Goal: Task Accomplishment & Management: Use online tool/utility

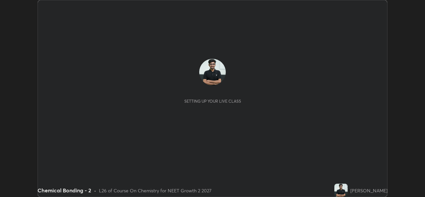
scroll to position [197, 425]
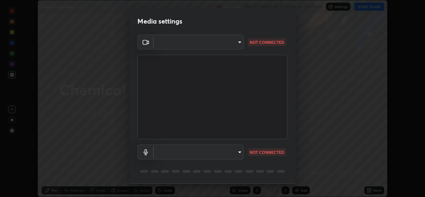
type input "9788daf0cbf52dd0d374ba9f0d4f11576c03820bc15fcf9a4a11f890b69d92bf"
type input "default"
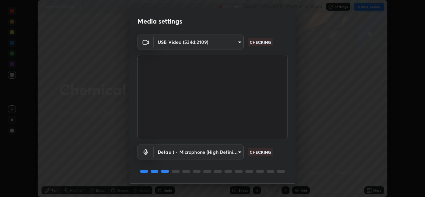
click at [237, 42] on body "Erase all Chemical Bonding - 2 Recording WAS SCHEDULED TO START AT 10:00 AM Set…" at bounding box center [212, 98] width 425 height 197
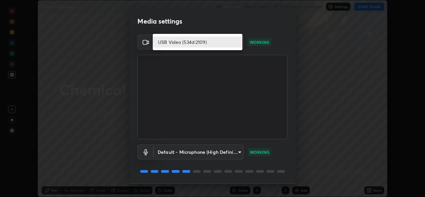
click at [259, 32] on div at bounding box center [212, 98] width 425 height 197
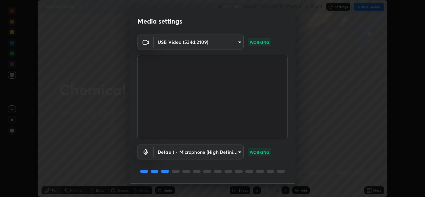
scroll to position [21, 0]
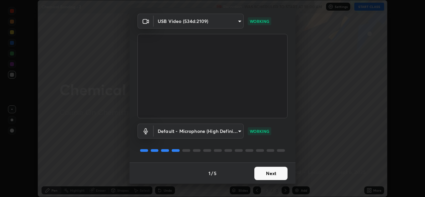
click at [261, 168] on button "Next" at bounding box center [270, 173] width 33 height 13
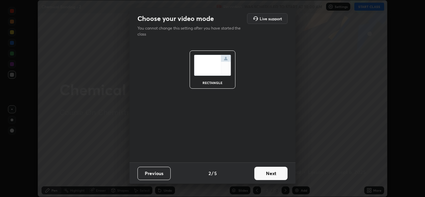
click at [274, 174] on button "Next" at bounding box center [270, 173] width 33 height 13
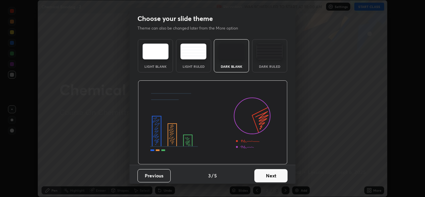
click at [269, 174] on button "Next" at bounding box center [270, 175] width 33 height 13
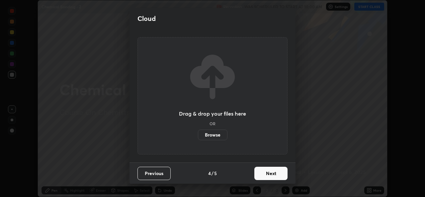
click at [266, 173] on button "Next" at bounding box center [270, 173] width 33 height 13
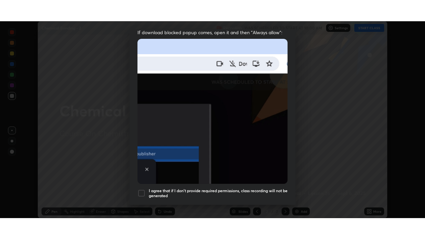
scroll to position [156, 0]
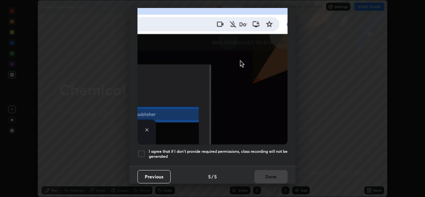
click at [140, 150] on div at bounding box center [141, 154] width 8 height 8
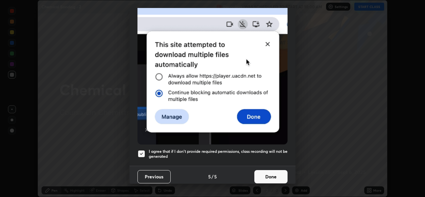
click at [270, 176] on button "Done" at bounding box center [270, 176] width 33 height 13
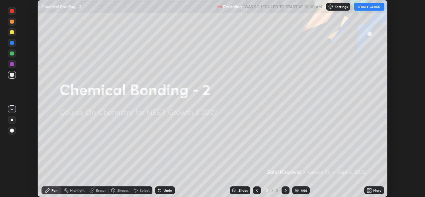
click at [376, 190] on div "More" at bounding box center [377, 190] width 8 height 3
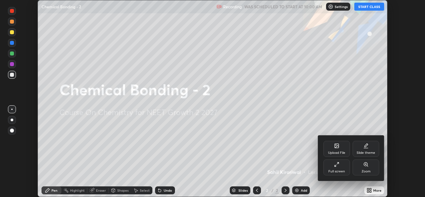
click at [340, 167] on div "Full screen" at bounding box center [336, 167] width 27 height 16
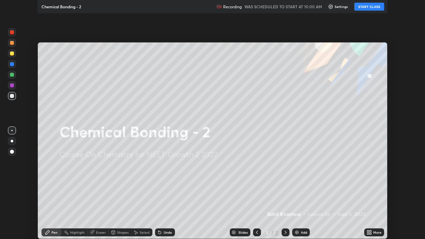
scroll to position [239, 425]
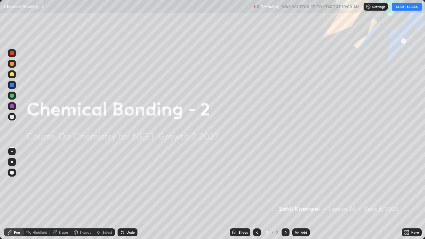
click at [406, 8] on button "START CLASS" at bounding box center [407, 7] width 30 height 8
click at [300, 197] on div "Add" at bounding box center [301, 232] width 18 height 8
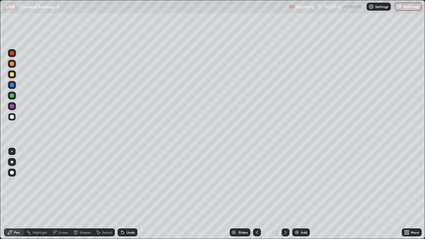
click at [298, 197] on img at bounding box center [296, 232] width 5 height 5
click at [12, 75] on div at bounding box center [12, 74] width 4 height 4
click at [130, 197] on div "Undo" at bounding box center [131, 232] width 8 height 3
click at [131, 197] on div "Undo" at bounding box center [131, 232] width 8 height 3
click at [134, 197] on div "Undo" at bounding box center [128, 232] width 20 height 8
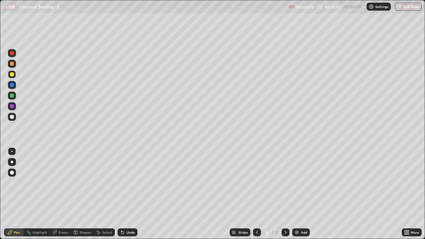
click at [134, 197] on div "Undo" at bounding box center [128, 232] width 20 height 8
click at [136, 197] on div "Undo" at bounding box center [128, 232] width 20 height 8
click at [125, 197] on div "Undo" at bounding box center [128, 232] width 20 height 8
click at [305, 197] on div "Add" at bounding box center [304, 232] width 6 height 3
click at [132, 197] on div "Undo" at bounding box center [131, 232] width 8 height 3
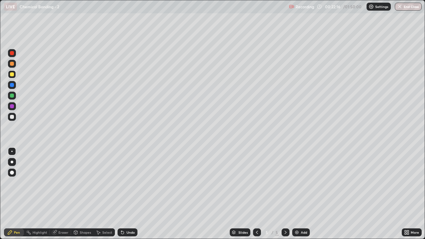
click at [125, 197] on div "Undo" at bounding box center [128, 232] width 20 height 8
click at [129, 197] on div "Undo" at bounding box center [131, 232] width 8 height 3
click at [413, 197] on div "More" at bounding box center [415, 232] width 8 height 3
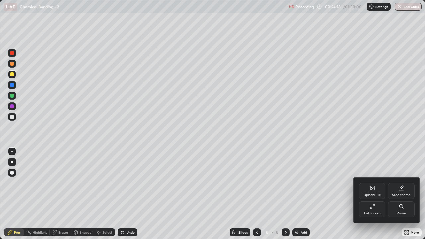
click at [321, 197] on div at bounding box center [212, 119] width 425 height 239
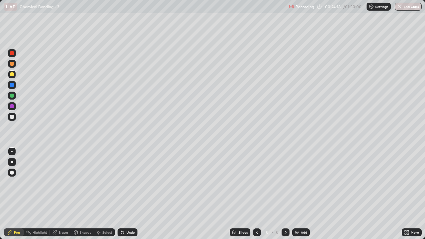
click at [303, 197] on div "Add" at bounding box center [304, 232] width 6 height 3
click at [125, 197] on div "Undo" at bounding box center [128, 232] width 20 height 8
click at [129, 197] on div "Undo" at bounding box center [128, 232] width 20 height 8
click at [253, 197] on div at bounding box center [257, 232] width 8 height 8
click at [10, 76] on div at bounding box center [12, 74] width 4 height 4
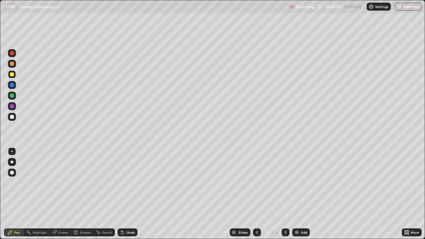
click at [11, 85] on div at bounding box center [12, 85] width 4 height 4
click at [285, 197] on icon at bounding box center [285, 232] width 5 height 5
click at [13, 76] on div at bounding box center [12, 74] width 4 height 4
click at [301, 197] on div "Add" at bounding box center [304, 232] width 6 height 3
click at [127, 197] on div "Undo" at bounding box center [131, 232] width 8 height 3
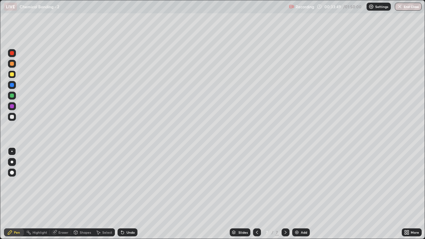
click at [256, 197] on icon at bounding box center [256, 232] width 5 height 5
click at [285, 197] on icon at bounding box center [285, 232] width 5 height 5
click at [301, 197] on div "Add" at bounding box center [304, 232] width 6 height 3
click at [134, 197] on div "Undo" at bounding box center [128, 232] width 20 height 8
click at [131, 197] on div "Undo" at bounding box center [128, 232] width 20 height 8
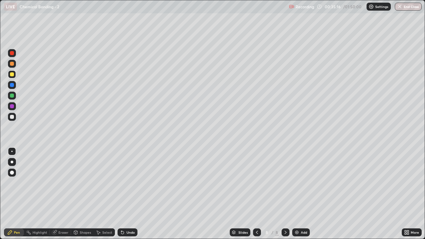
click at [133, 197] on div "Undo" at bounding box center [131, 232] width 8 height 3
click at [131, 197] on div "Undo" at bounding box center [131, 232] width 8 height 3
click at [130, 197] on div "Undo" at bounding box center [131, 232] width 8 height 3
click at [13, 97] on div at bounding box center [12, 96] width 4 height 4
click at [12, 75] on div at bounding box center [12, 74] width 4 height 4
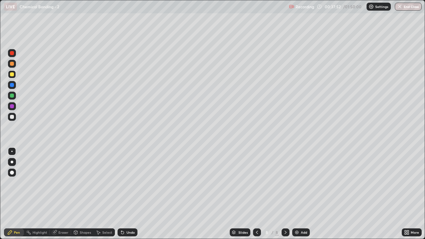
click at [59, 197] on div "Eraser" at bounding box center [63, 232] width 10 height 3
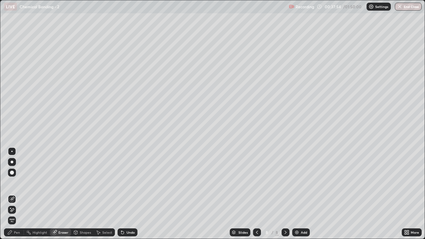
click at [8, 197] on icon at bounding box center [9, 232] width 5 height 5
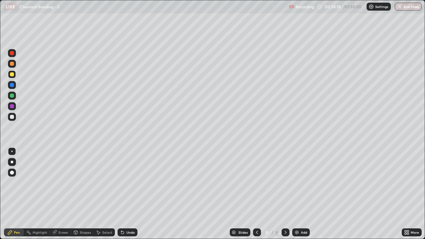
click at [79, 197] on div "Shapes" at bounding box center [82, 232] width 23 height 8
click at [62, 197] on div "Eraser" at bounding box center [63, 232] width 10 height 3
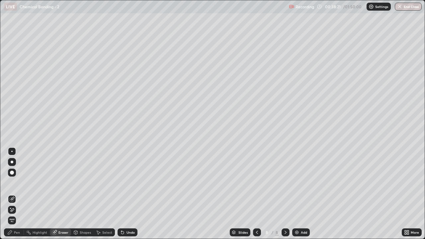
click at [16, 197] on div "Pen" at bounding box center [17, 232] width 6 height 3
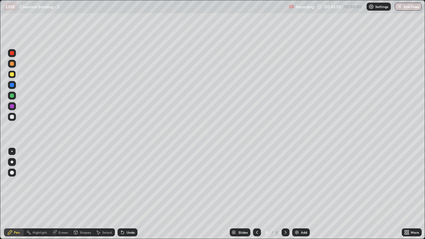
click at [11, 86] on div at bounding box center [12, 85] width 4 height 4
click at [12, 96] on div at bounding box center [12, 96] width 4 height 4
click at [412, 197] on div "More" at bounding box center [415, 232] width 8 height 3
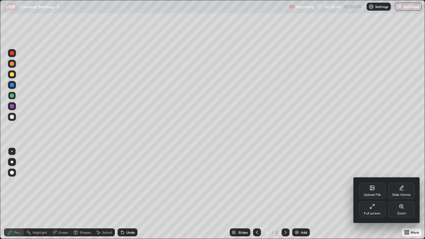
click at [304, 197] on div at bounding box center [212, 119] width 425 height 239
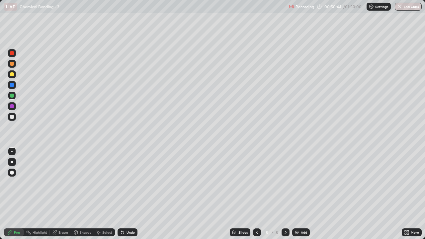
click at [299, 197] on img at bounding box center [296, 232] width 5 height 5
click at [13, 76] on div at bounding box center [12, 74] width 4 height 4
click at [126, 197] on div "Undo" at bounding box center [128, 232] width 20 height 8
click at [127, 197] on div "Undo" at bounding box center [131, 232] width 8 height 3
click at [125, 197] on div "Undo" at bounding box center [128, 232] width 20 height 8
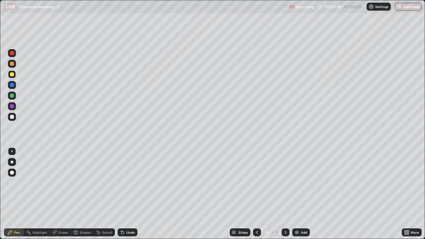
click at [84, 197] on div "Shapes" at bounding box center [85, 232] width 11 height 3
click at [61, 197] on div "Eraser" at bounding box center [63, 232] width 10 height 3
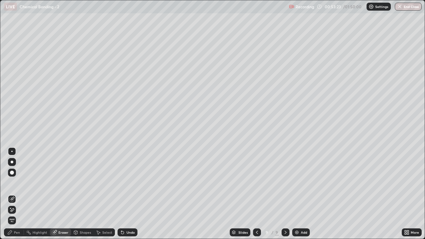
click at [17, 197] on div "Pen" at bounding box center [14, 232] width 20 height 8
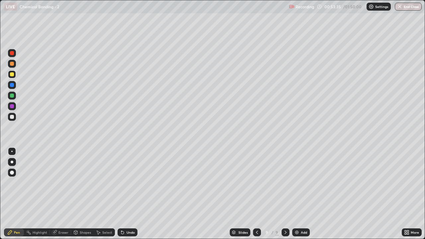
click at [256, 197] on icon at bounding box center [256, 232] width 5 height 5
click at [129, 197] on div "Undo" at bounding box center [131, 232] width 8 height 3
click at [131, 197] on div "Undo" at bounding box center [131, 232] width 8 height 3
click at [129, 197] on div "Undo" at bounding box center [128, 232] width 20 height 8
click at [297, 197] on img at bounding box center [296, 232] width 5 height 5
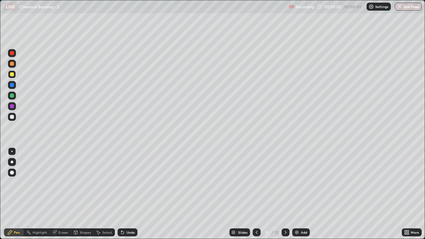
click at [16, 197] on div "Pen" at bounding box center [14, 232] width 20 height 8
click at [19, 197] on div "Pen" at bounding box center [14, 232] width 20 height 8
click at [254, 197] on icon at bounding box center [256, 232] width 5 height 5
click at [256, 197] on icon at bounding box center [256, 232] width 5 height 5
click at [284, 197] on icon at bounding box center [285, 232] width 5 height 5
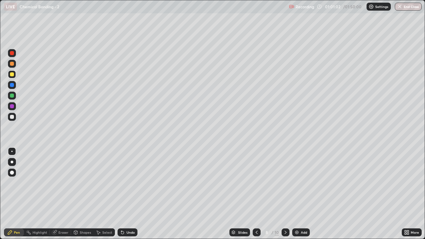
click at [285, 197] on icon at bounding box center [285, 232] width 5 height 5
click at [260, 197] on div at bounding box center [257, 232] width 8 height 13
click at [256, 197] on icon at bounding box center [256, 232] width 5 height 5
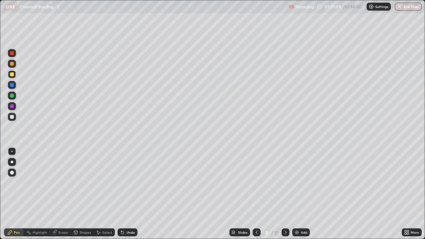
click at [285, 197] on icon at bounding box center [285, 232] width 5 height 5
click at [285, 197] on div at bounding box center [286, 232] width 8 height 8
click at [296, 197] on img at bounding box center [296, 232] width 5 height 5
click at [132, 197] on div "Undo" at bounding box center [131, 232] width 8 height 3
click at [129, 197] on div "Undo" at bounding box center [131, 232] width 8 height 3
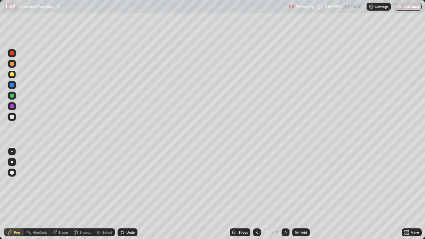
click at [124, 197] on icon at bounding box center [122, 232] width 5 height 5
click at [132, 197] on div "Undo" at bounding box center [128, 232] width 20 height 8
click at [130, 197] on div "Undo" at bounding box center [131, 232] width 8 height 3
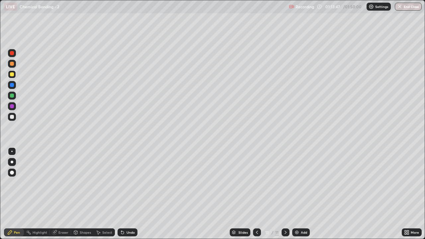
click at [128, 197] on div "Undo" at bounding box center [131, 232] width 8 height 3
click at [129, 197] on div "Undo" at bounding box center [131, 232] width 8 height 3
click at [297, 197] on img at bounding box center [296, 232] width 5 height 5
click at [129, 197] on div "Undo" at bounding box center [131, 232] width 8 height 3
click at [127, 197] on div "Undo" at bounding box center [131, 232] width 8 height 3
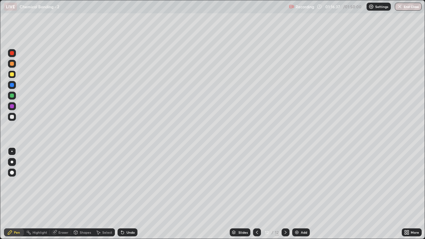
click at [129, 197] on div "Undo" at bounding box center [128, 232] width 20 height 8
click at [125, 197] on div "Undo" at bounding box center [128, 232] width 20 height 8
click at [124, 197] on icon at bounding box center [122, 232] width 5 height 5
click at [127, 197] on div "Undo" at bounding box center [131, 232] width 8 height 3
click at [13, 109] on div at bounding box center [12, 106] width 8 height 8
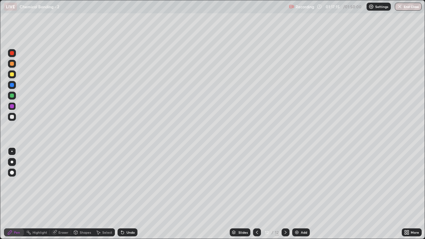
click at [11, 75] on div at bounding box center [12, 74] width 4 height 4
click at [133, 197] on div "Undo" at bounding box center [131, 232] width 8 height 3
click at [130, 197] on div "Undo" at bounding box center [131, 232] width 8 height 3
click at [132, 197] on div "Undo" at bounding box center [131, 232] width 8 height 3
click at [133, 197] on div "Undo" at bounding box center [128, 232] width 20 height 8
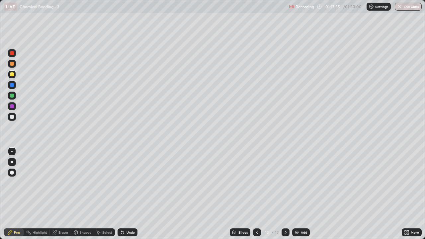
click at [133, 197] on div "Undo" at bounding box center [128, 232] width 20 height 8
click at [134, 197] on div "Undo" at bounding box center [128, 232] width 20 height 8
click at [12, 114] on div at bounding box center [12, 117] width 8 height 8
click at [13, 105] on div at bounding box center [12, 106] width 4 height 4
click at [14, 74] on div at bounding box center [12, 74] width 8 height 8
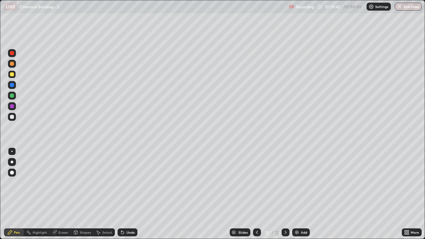
click at [15, 106] on div at bounding box center [12, 106] width 8 height 8
click at [11, 75] on div at bounding box center [12, 74] width 4 height 4
click at [131, 197] on div "Undo" at bounding box center [128, 232] width 20 height 8
click at [128, 197] on div "Undo" at bounding box center [128, 232] width 20 height 8
click at [301, 197] on div "Add" at bounding box center [304, 232] width 6 height 3
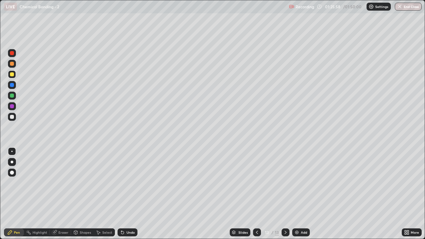
click at [133, 197] on div "Undo" at bounding box center [131, 232] width 8 height 3
click at [300, 197] on div "Add" at bounding box center [301, 232] width 18 height 8
click at [260, 197] on div at bounding box center [257, 232] width 8 height 8
click at [299, 197] on img at bounding box center [296, 232] width 5 height 5
click at [129, 197] on div "Undo" at bounding box center [131, 232] width 8 height 3
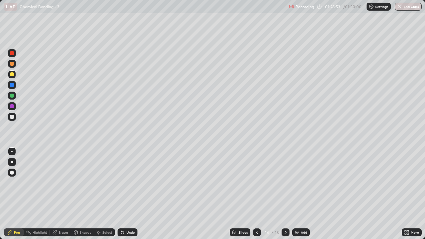
click at [130, 197] on div "Undo" at bounding box center [128, 232] width 20 height 8
click at [256, 197] on icon at bounding box center [256, 232] width 5 height 5
click at [305, 197] on div "Add" at bounding box center [304, 232] width 6 height 3
click at [125, 197] on div "Undo" at bounding box center [128, 232] width 20 height 8
click at [124, 197] on div "Undo" at bounding box center [128, 232] width 20 height 8
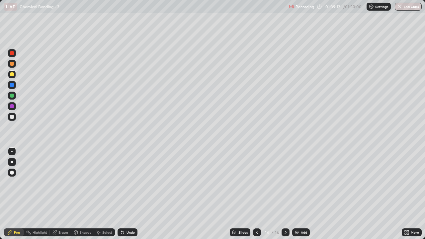
click at [125, 197] on div "Undo" at bounding box center [128, 232] width 20 height 8
click at [122, 197] on icon at bounding box center [122, 232] width 3 height 3
click at [258, 197] on icon at bounding box center [256, 232] width 5 height 5
click at [124, 197] on icon at bounding box center [122, 232] width 5 height 5
click at [285, 197] on icon at bounding box center [285, 232] width 5 height 5
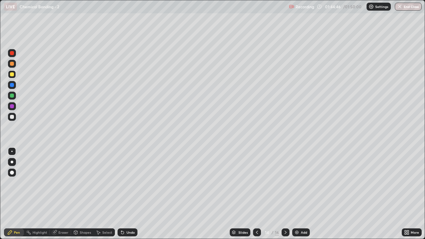
click at [285, 197] on icon at bounding box center [285, 232] width 5 height 5
click at [282, 197] on div at bounding box center [286, 232] width 8 height 8
click at [105, 197] on div "Select" at bounding box center [107, 232] width 10 height 3
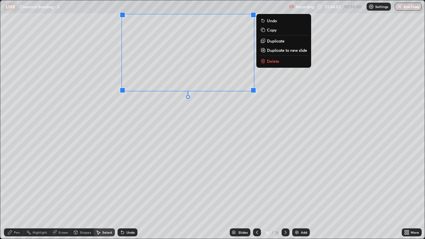
click at [285, 60] on button "Delete" at bounding box center [283, 61] width 49 height 8
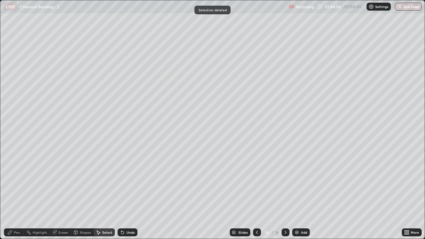
click at [19, 197] on div "Pen" at bounding box center [14, 232] width 20 height 8
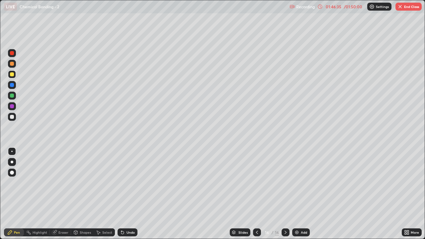
click at [131, 197] on div "Undo" at bounding box center [131, 232] width 8 height 3
click at [303, 197] on div "Add" at bounding box center [304, 232] width 6 height 3
click at [125, 25] on button "Undo" at bounding box center [125, 29] width 19 height 8
click at [124, 197] on div "Undo" at bounding box center [128, 232] width 20 height 8
click at [124, 197] on icon at bounding box center [122, 232] width 5 height 5
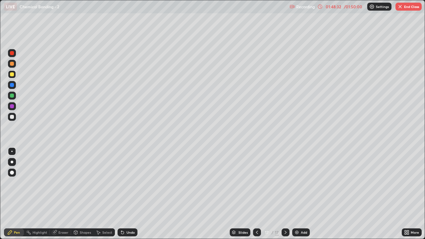
click at [127, 197] on div "Undo" at bounding box center [131, 232] width 8 height 3
click at [126, 197] on div "Undo" at bounding box center [128, 232] width 20 height 8
click at [57, 197] on icon at bounding box center [54, 232] width 5 height 5
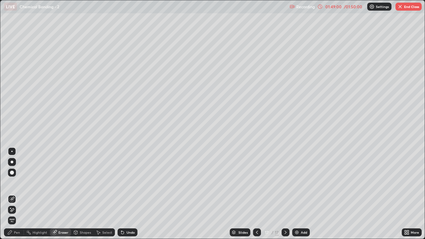
click at [17, 197] on div "Pen" at bounding box center [17, 232] width 6 height 3
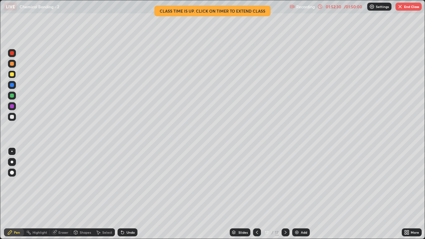
click at [305, 197] on div "Add" at bounding box center [304, 232] width 6 height 3
click at [410, 7] on button "End Class" at bounding box center [408, 7] width 26 height 8
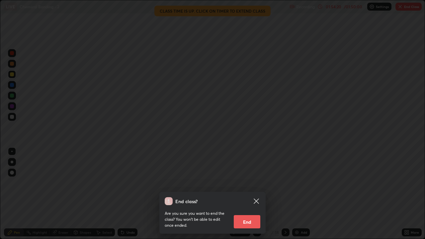
click at [246, 197] on button "End" at bounding box center [247, 221] width 27 height 13
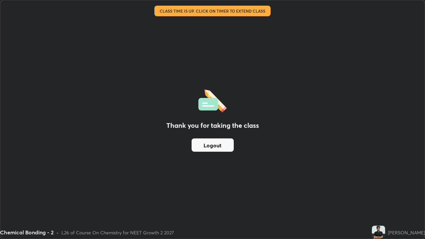
click at [209, 143] on button "Logout" at bounding box center [213, 144] width 42 height 13
